Goal: Book appointment/travel/reservation

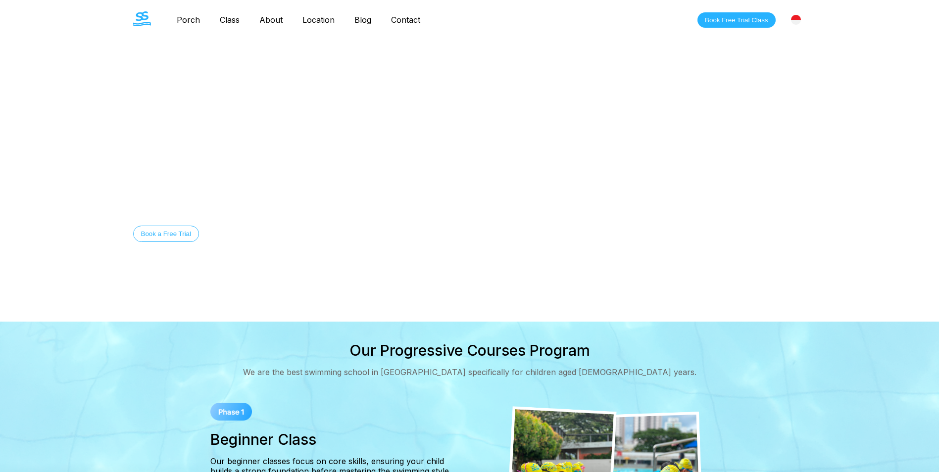
click at [232, 16] on link "Class" at bounding box center [230, 20] width 40 height 10
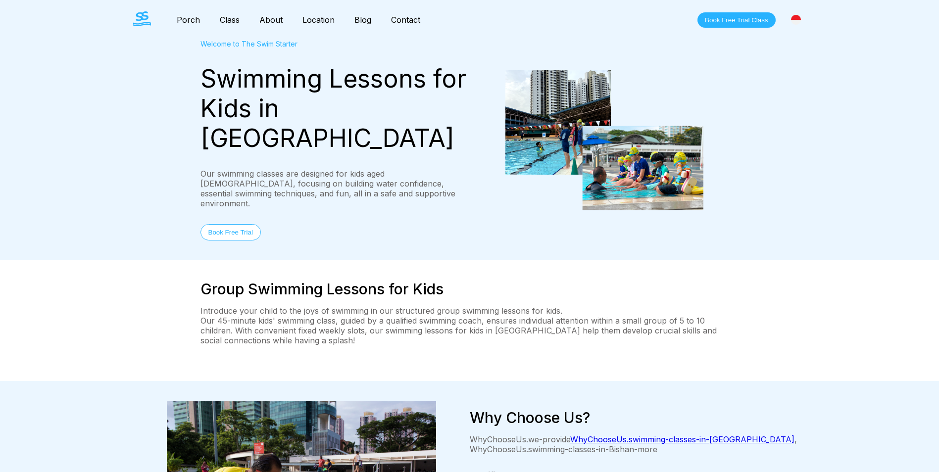
click at [795, 22] on img at bounding box center [796, 20] width 10 height 10
click at [781, 61] on font "[GEOGRAPHIC_DATA]" at bounding box center [758, 60] width 85 height 10
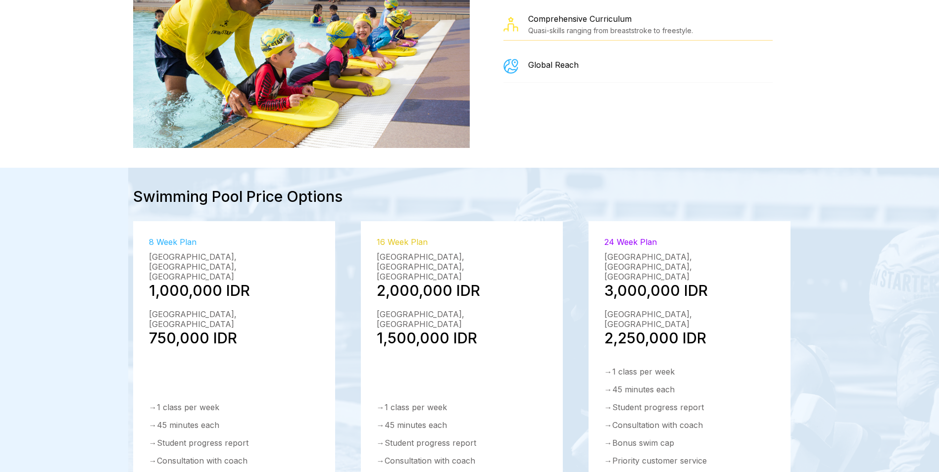
scroll to position [1336, 0]
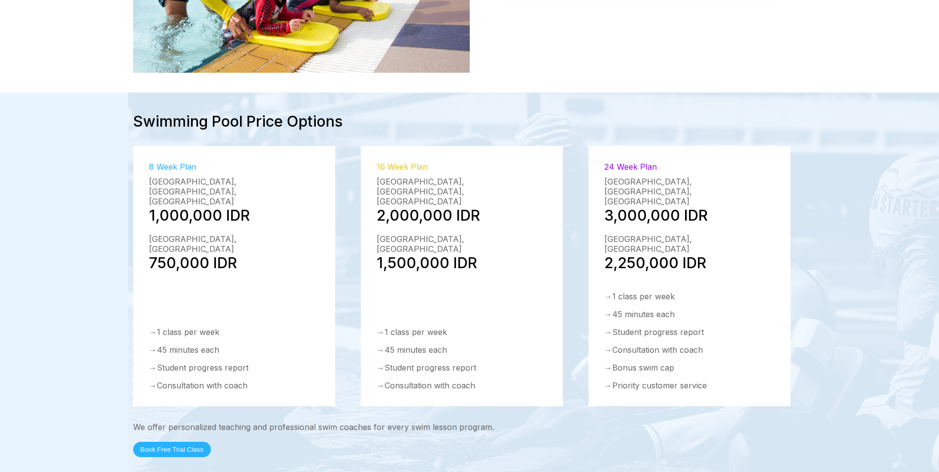
click at [607, 254] on div "2,250,000 IDR" at bounding box center [689, 263] width 170 height 18
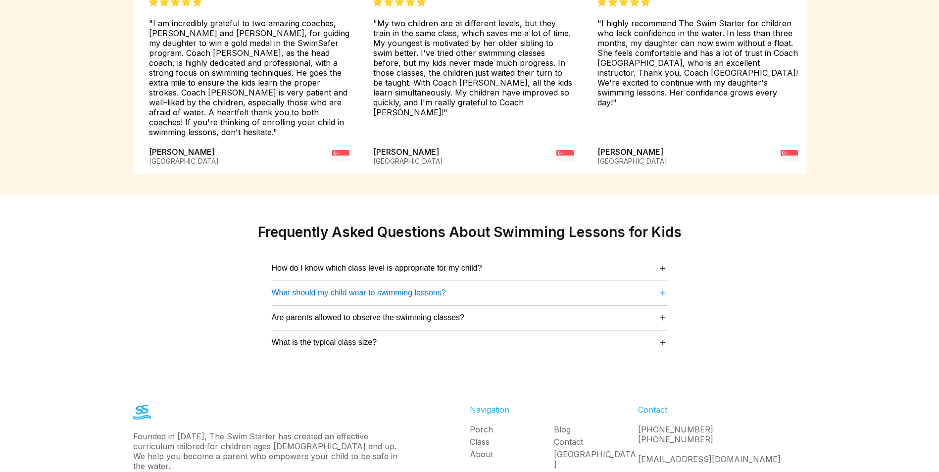
scroll to position [2513, 0]
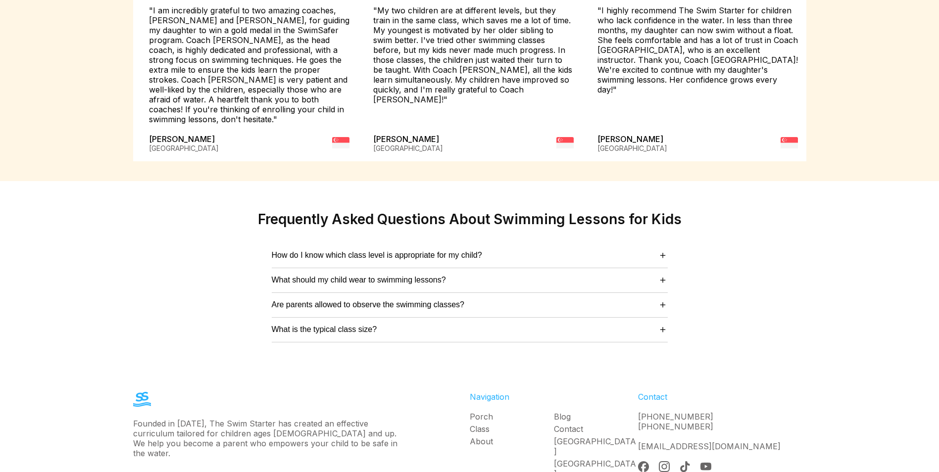
click at [566, 459] on link "[GEOGRAPHIC_DATA]" at bounding box center [596, 469] width 84 height 20
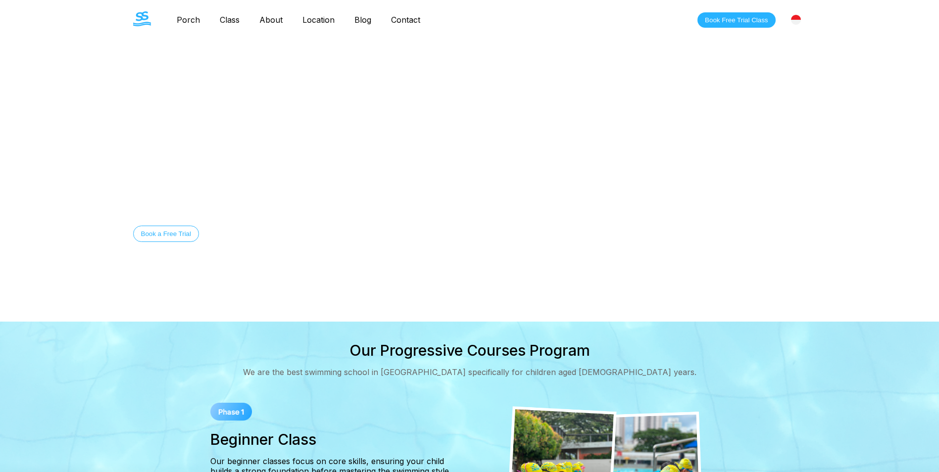
click at [792, 25] on div "[GEOGRAPHIC_DATA]" at bounding box center [795, 19] width 21 height 21
click at [771, 59] on font "[GEOGRAPHIC_DATA]" at bounding box center [758, 60] width 85 height 10
